Goal: Check status: Check status

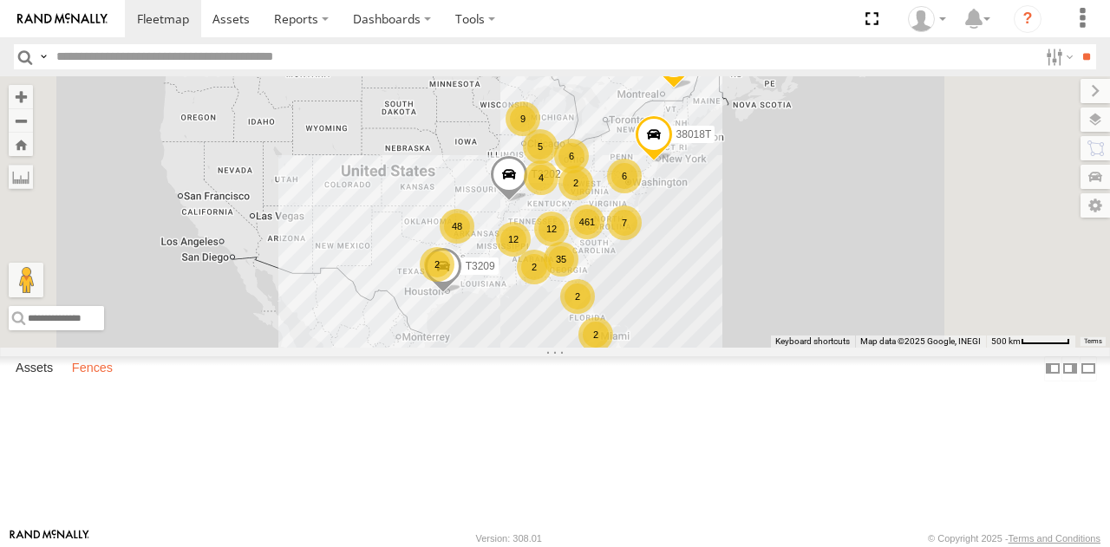
click at [104, 382] on label "Fences" at bounding box center [92, 369] width 58 height 24
click at [0, 0] on div "[PERSON_NAME]-Advance" at bounding box center [0, 0] width 0 height 0
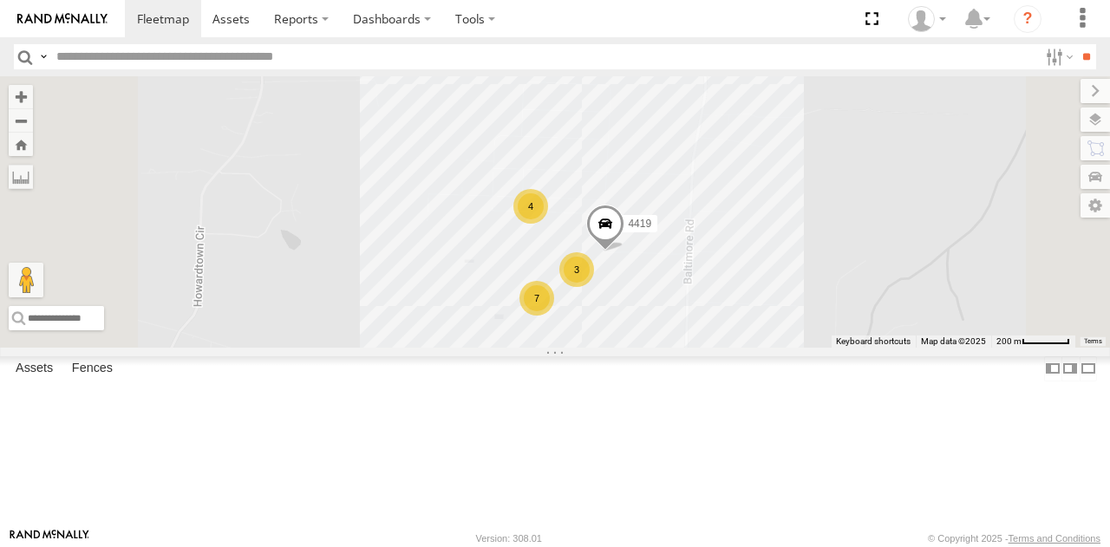
click at [769, 326] on div "4 4419 7 3" at bounding box center [555, 211] width 1110 height 271
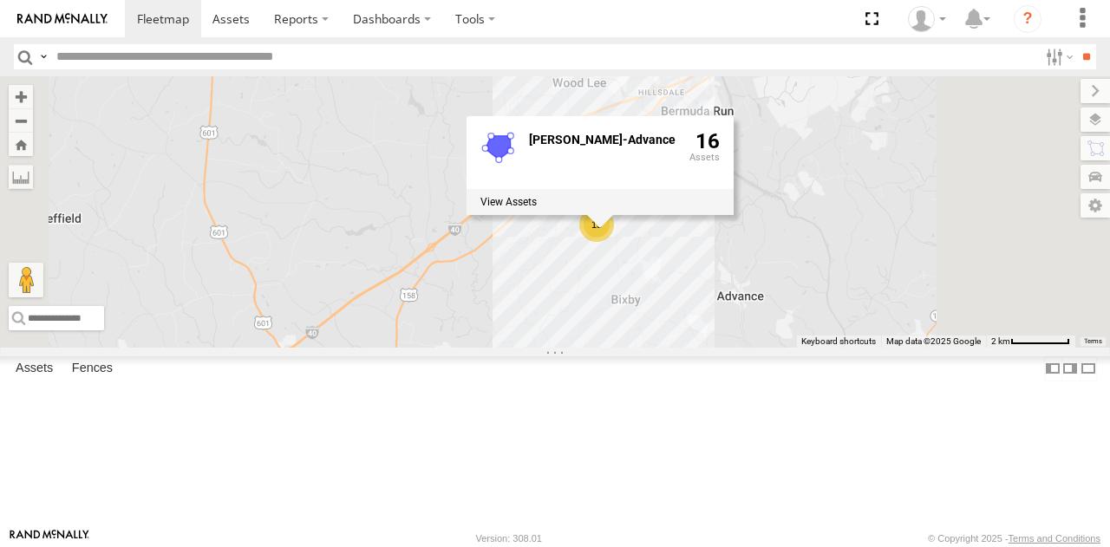
click at [681, 347] on div "15 [PERSON_NAME]-Advance 16" at bounding box center [555, 211] width 1110 height 271
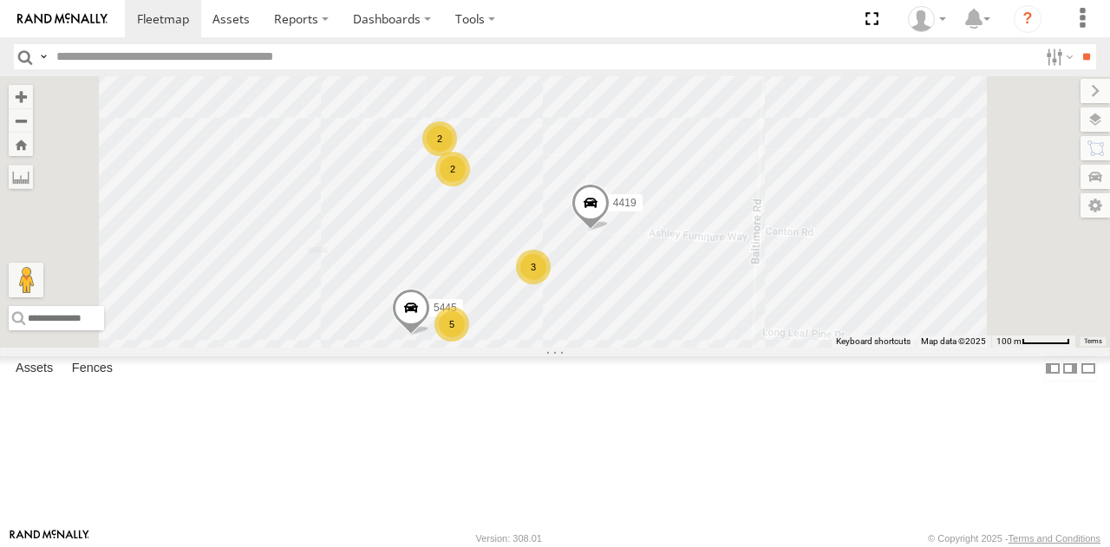
drag, startPoint x: 862, startPoint y: 277, endPoint x: 827, endPoint y: 162, distance: 119.9
click at [827, 162] on div "4419 2 5 2 3 5445" at bounding box center [555, 211] width 1110 height 271
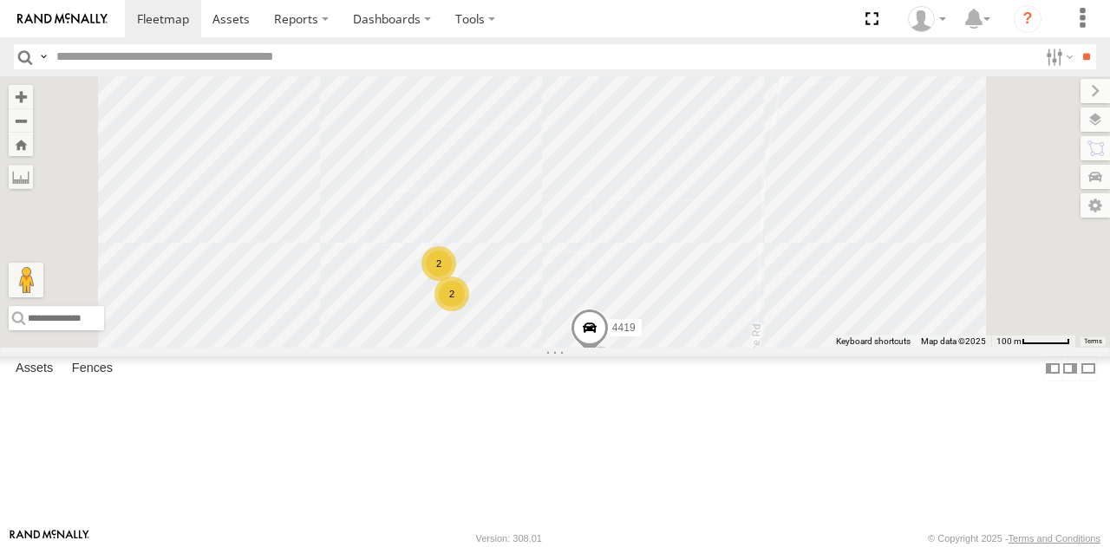
click at [857, 347] on div "4419 5445 5441 2 3 2 3" at bounding box center [555, 211] width 1110 height 271
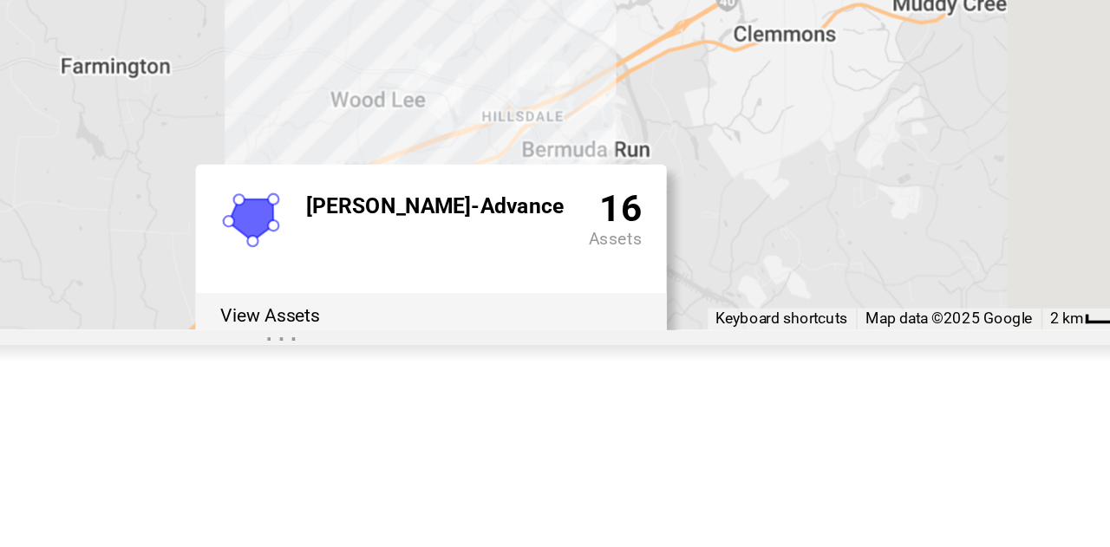
click at [774, 354] on div "[PERSON_NAME]-Advance 16" at bounding box center [640, 304] width 267 height 99
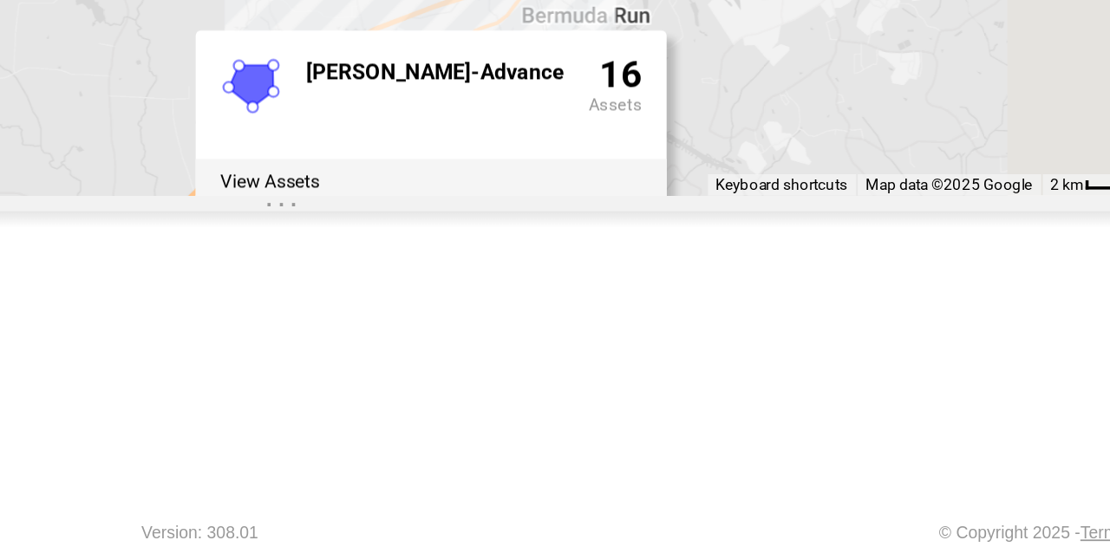
click at [917, 347] on div "15 [PERSON_NAME]-Advance 16" at bounding box center [555, 211] width 1110 height 271
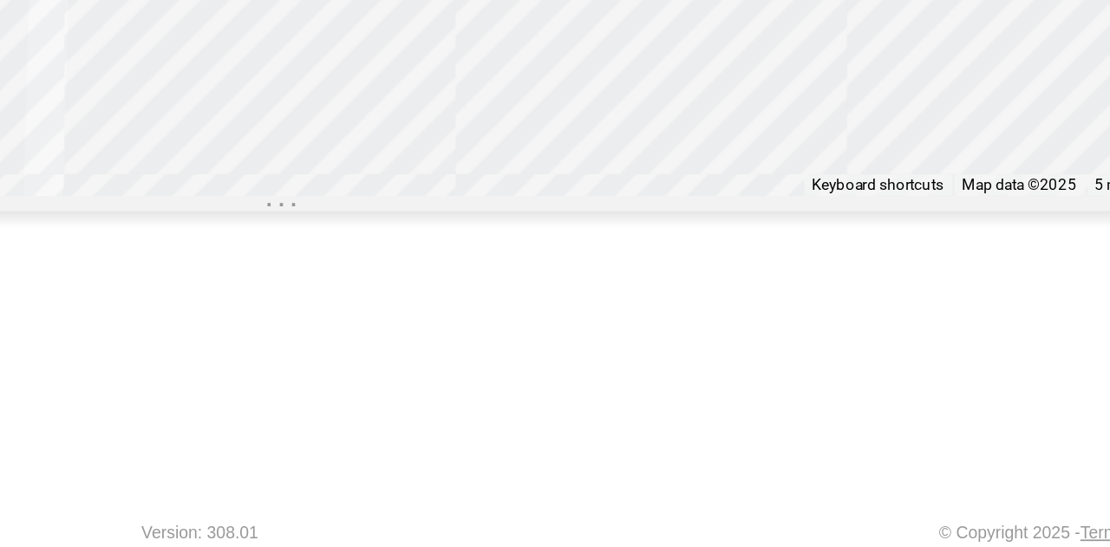
click at [268, 225] on span at bounding box center [249, 201] width 38 height 47
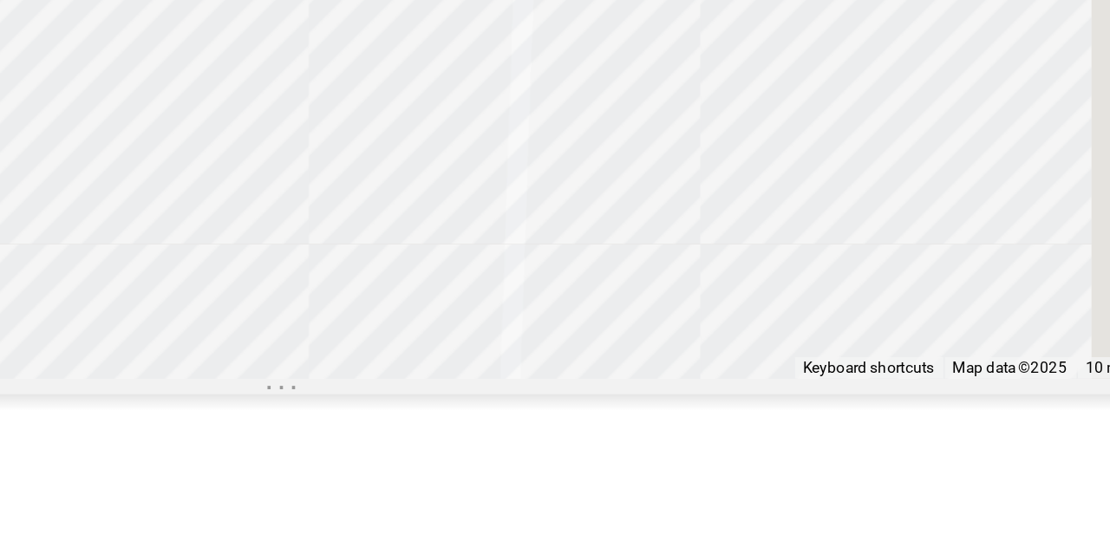
click at [533, 238] on div "4419 5441 5445 5430 5320 5446 2" at bounding box center [555, 211] width 1110 height 271
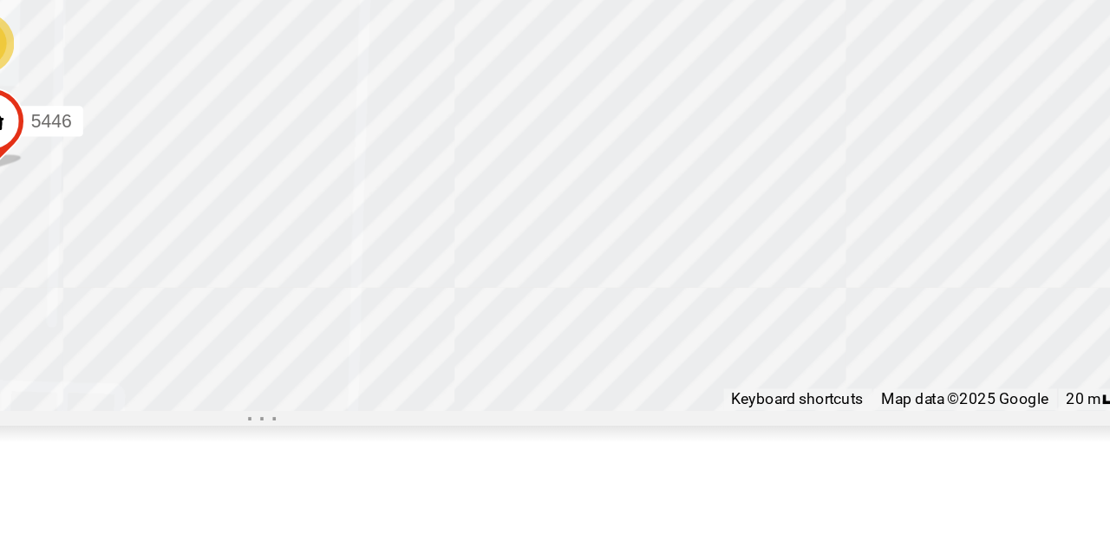
click at [415, 157] on div "2" at bounding box center [397, 139] width 35 height 35
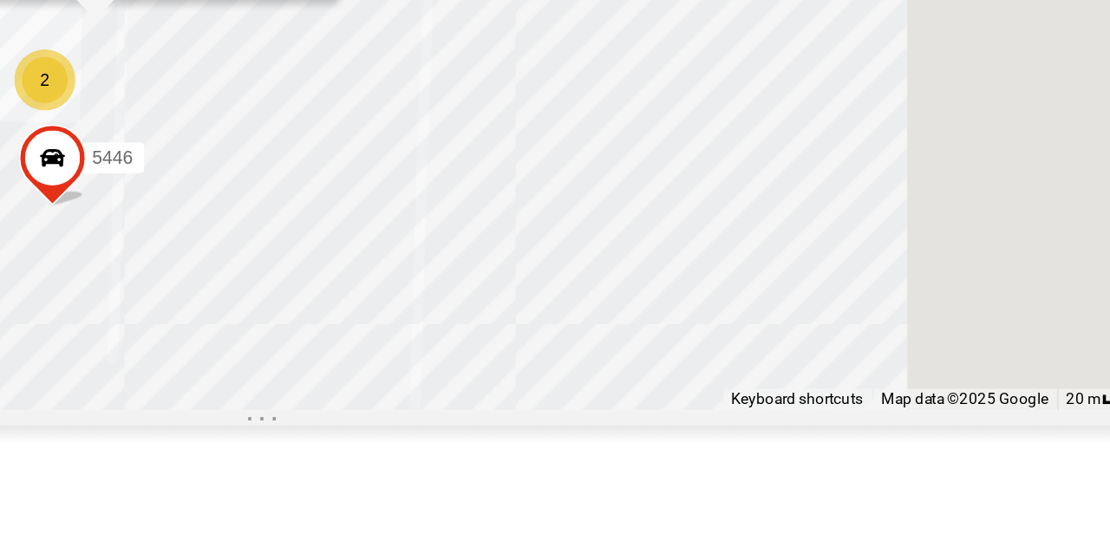
click at [449, 178] on div "2" at bounding box center [432, 160] width 35 height 35
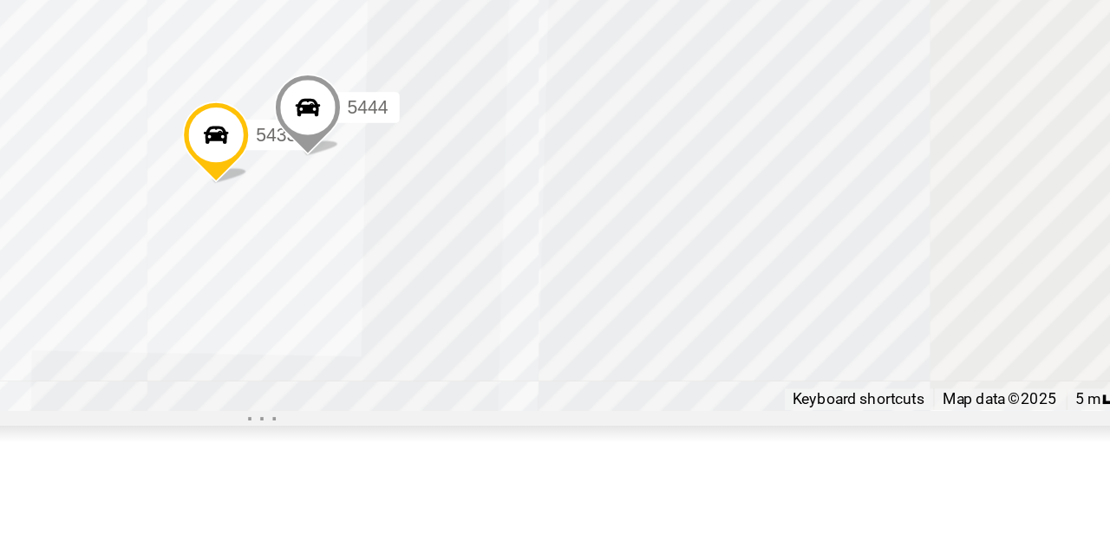
click at [548, 220] on span at bounding box center [529, 197] width 38 height 47
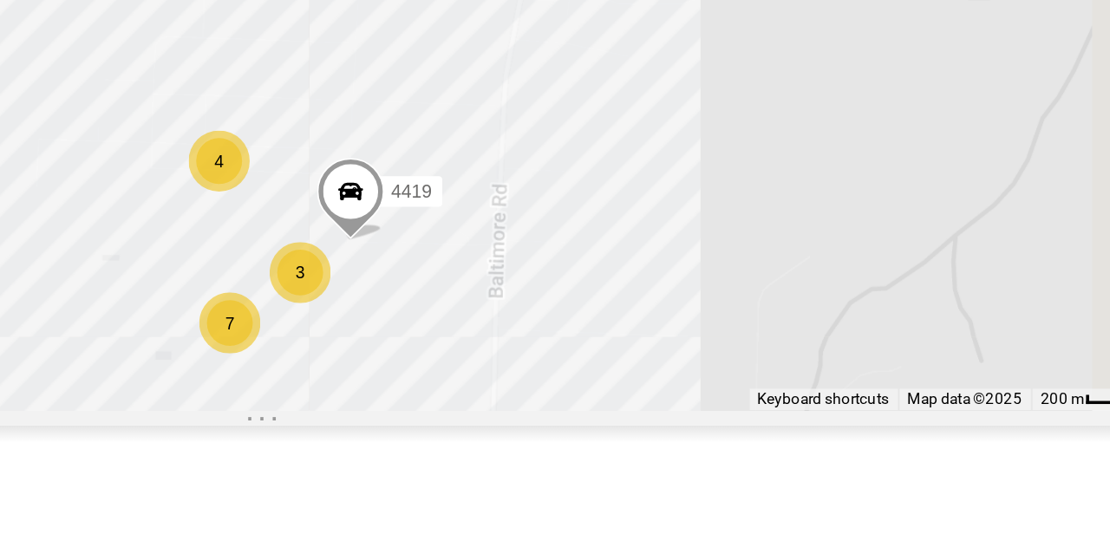
click at [594, 287] on div "3" at bounding box center [577, 269] width 35 height 35
